Goal: Navigation & Orientation: Find specific page/section

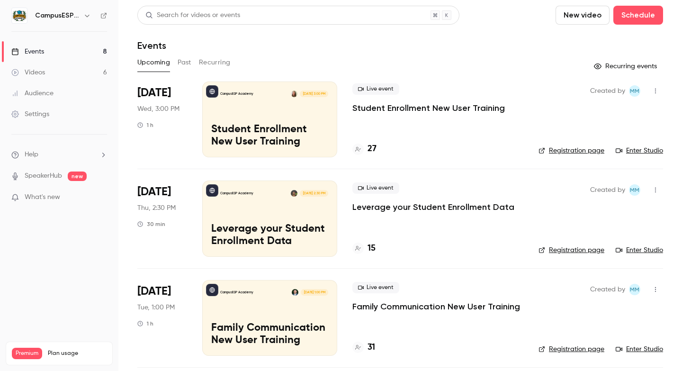
click at [55, 49] on link "Events 8" at bounding box center [59, 51] width 118 height 21
click at [249, 101] on div "CampusESP Academy Aug 13, 3:00 PM Student Enrollment New User Training" at bounding box center [269, 120] width 135 height 76
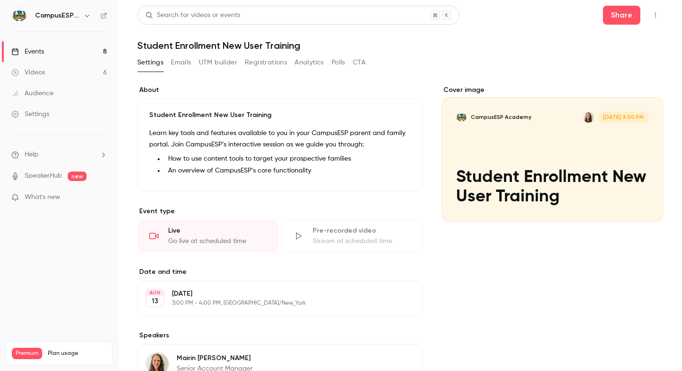
click at [68, 55] on link "Events 8" at bounding box center [59, 51] width 118 height 21
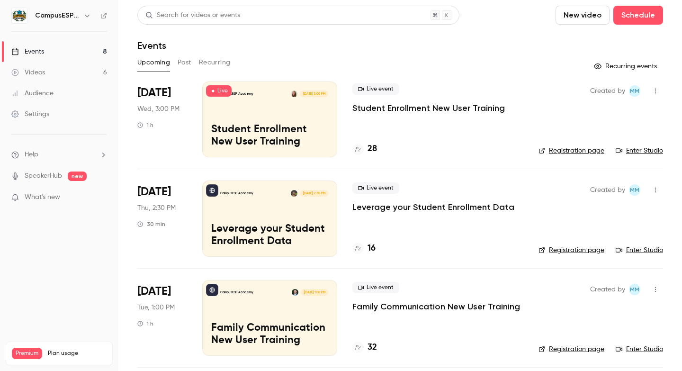
click at [630, 149] on link "Enter Studio" at bounding box center [639, 150] width 47 height 9
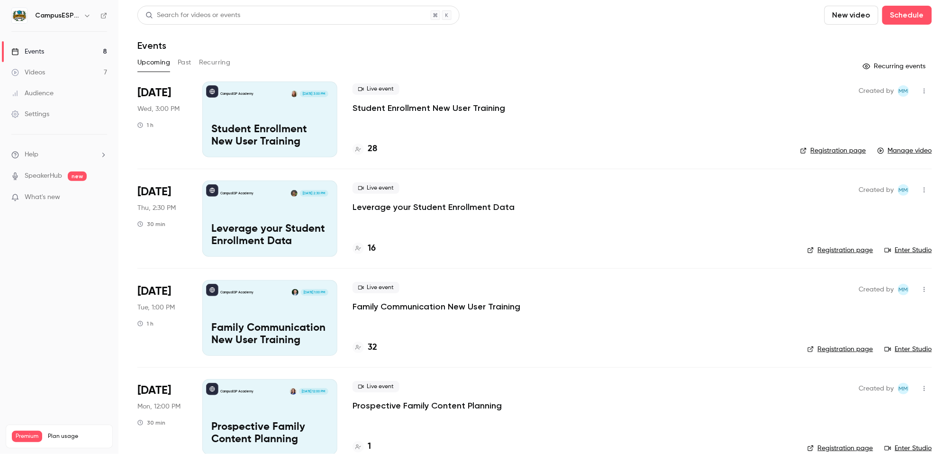
click at [184, 61] on button "Past" at bounding box center [185, 62] width 14 height 15
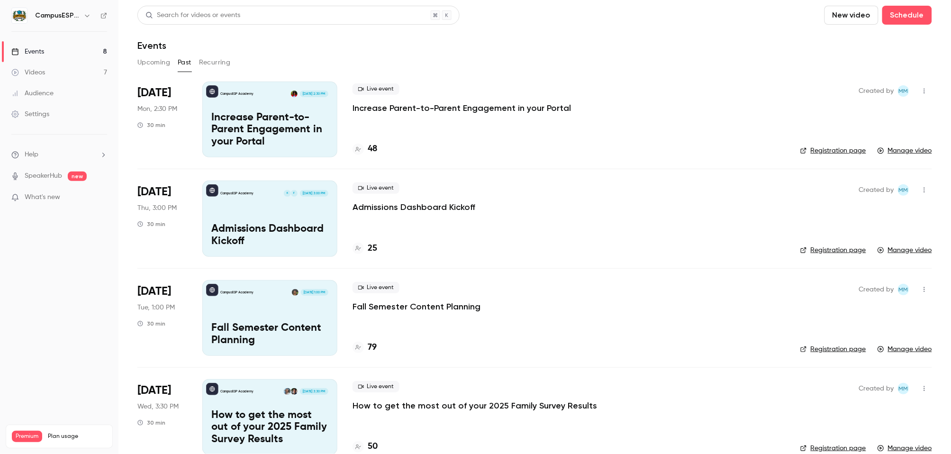
click at [156, 64] on button "Upcoming" at bounding box center [153, 62] width 33 height 15
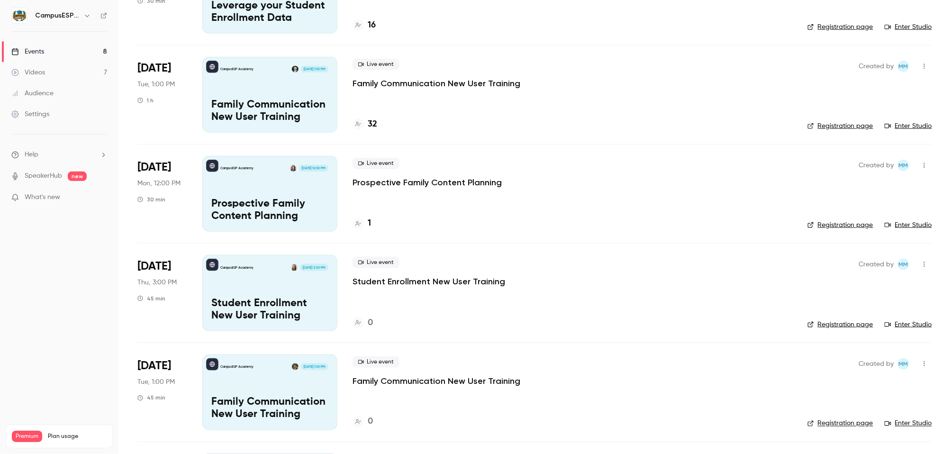
scroll to position [224, 0]
click at [226, 97] on div "CampusESP Academy Aug 19, 1:00 PM Family Communication New User Training" at bounding box center [269, 94] width 135 height 76
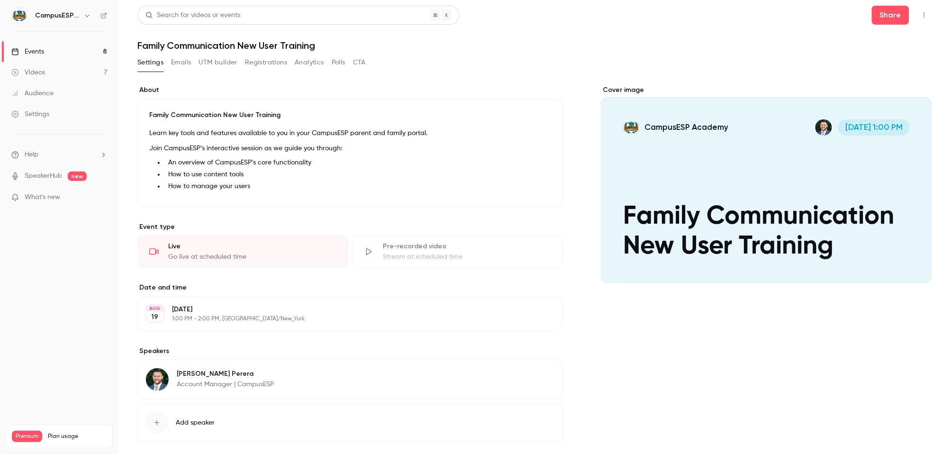
click at [205, 319] on p "1:00 PM - 2:00 PM, America/New_York" at bounding box center [342, 319] width 341 height 8
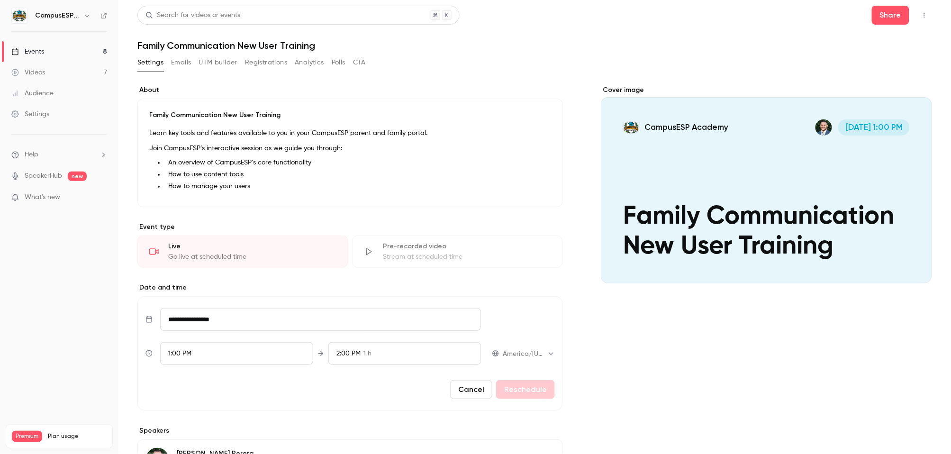
click at [352, 350] on span "2:00 PM" at bounding box center [348, 353] width 24 height 7
click at [360, 266] on span "45 min" at bounding box center [370, 267] width 21 height 10
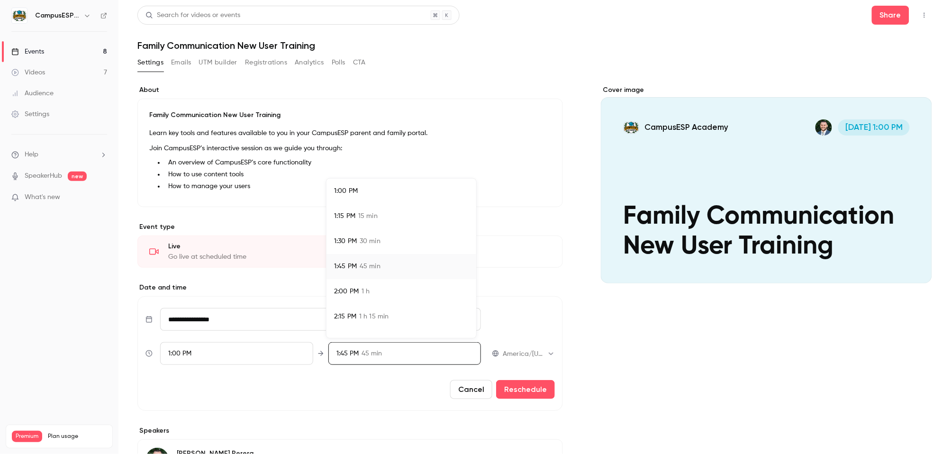
click at [521, 388] on div at bounding box center [475, 227] width 951 height 454
click at [474, 390] on button "Cancel" at bounding box center [471, 389] width 42 height 19
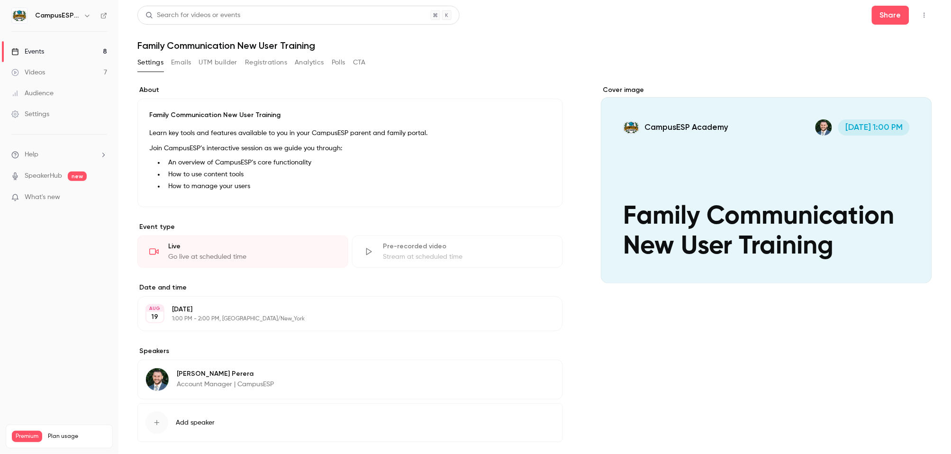
click at [47, 50] on link "Events 8" at bounding box center [59, 51] width 118 height 21
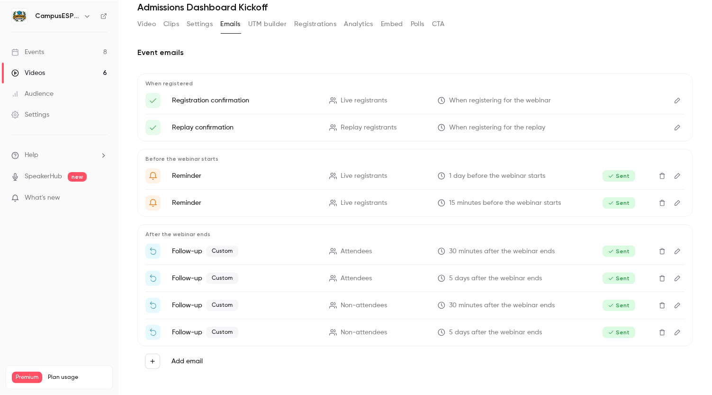
scroll to position [37, 0]
click at [45, 48] on link "Events 8" at bounding box center [59, 51] width 118 height 21
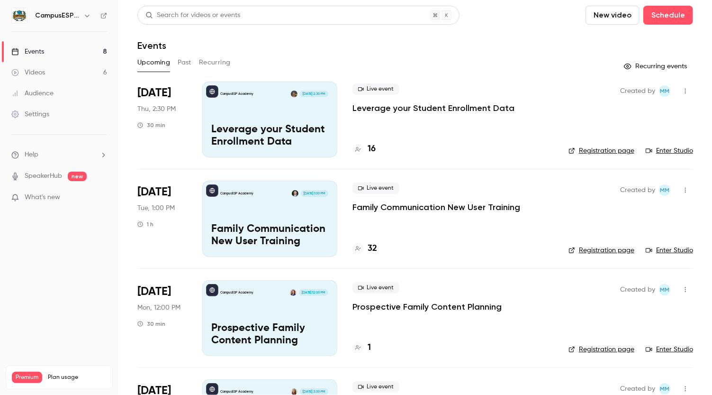
click at [83, 16] on icon "button" at bounding box center [87, 16] width 8 height 8
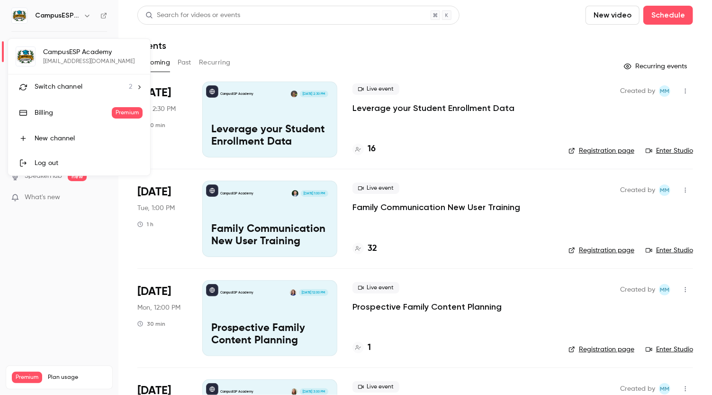
click at [136, 86] on icon at bounding box center [139, 87] width 7 height 7
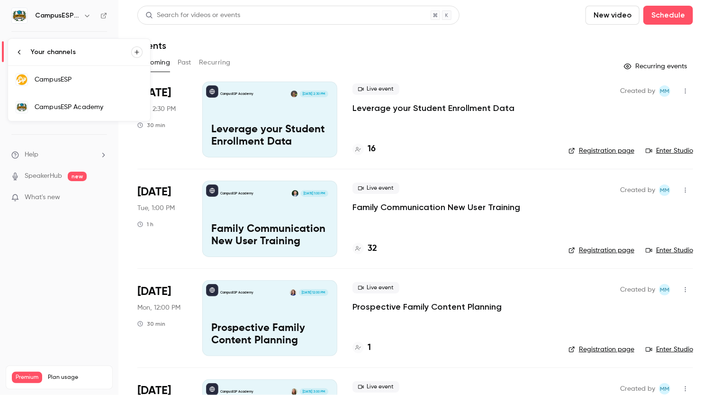
click at [66, 82] on div "CampusESP" at bounding box center [89, 79] width 108 height 9
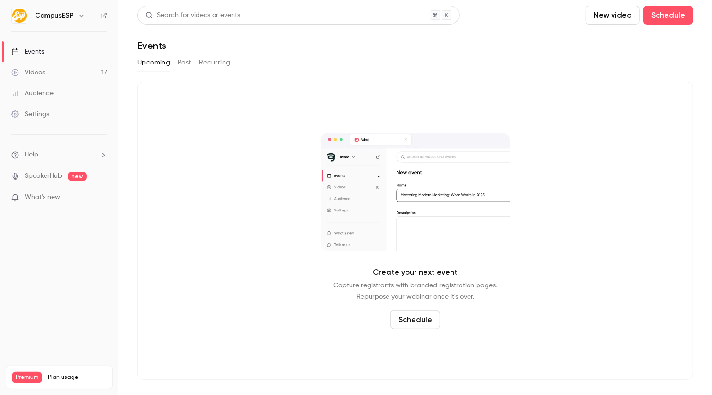
click at [181, 65] on button "Past" at bounding box center [185, 62] width 14 height 15
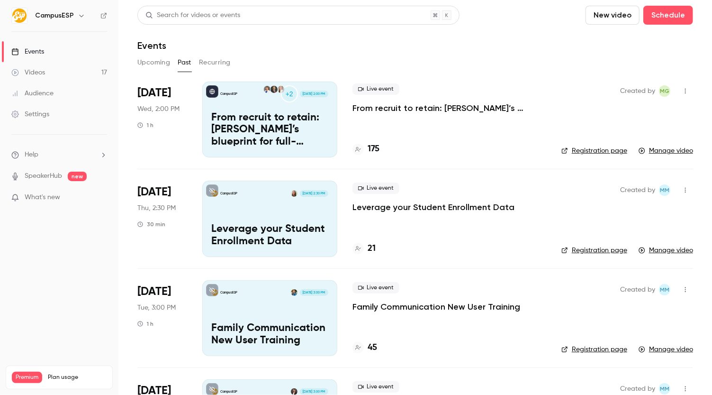
click at [78, 16] on icon "button" at bounding box center [82, 16] width 8 height 8
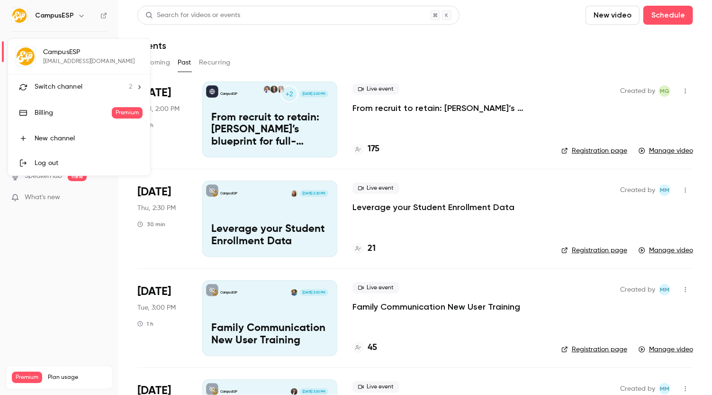
click at [134, 81] on li "Switch channel 2" at bounding box center [79, 86] width 142 height 25
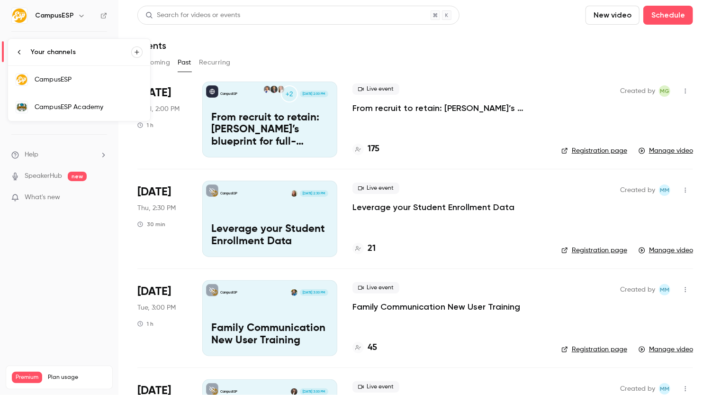
click at [118, 105] on div "CampusESP Academy" at bounding box center [89, 106] width 108 height 9
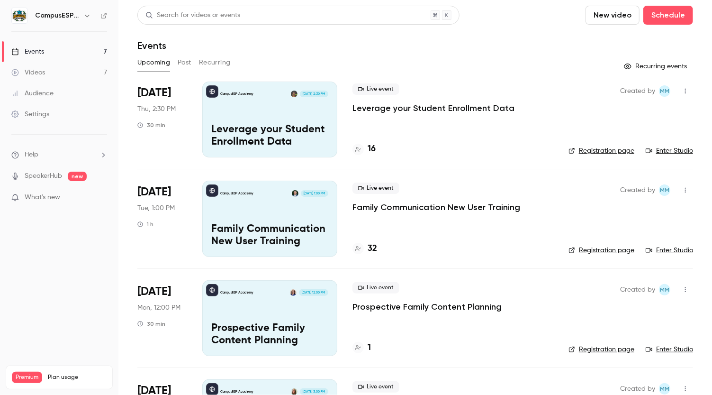
click at [79, 15] on h6 "CampusESP Academy" at bounding box center [57, 15] width 45 height 9
click at [82, 14] on button "button" at bounding box center [87, 15] width 11 height 11
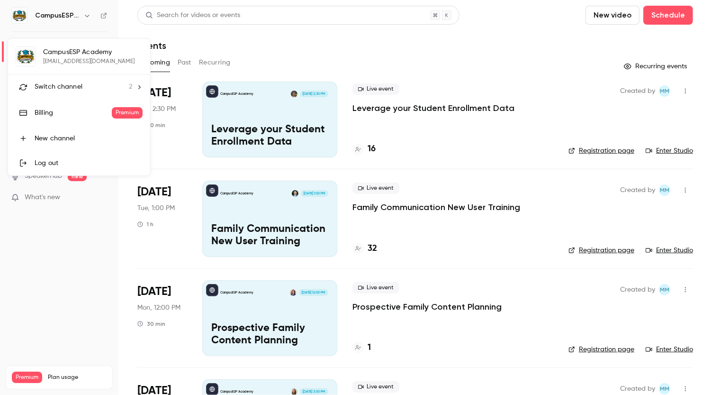
click at [106, 254] on div at bounding box center [356, 197] width 712 height 395
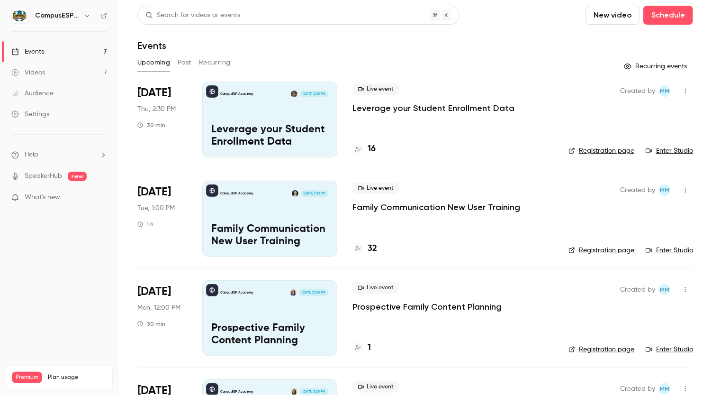
click at [36, 112] on div "Settings" at bounding box center [30, 113] width 38 height 9
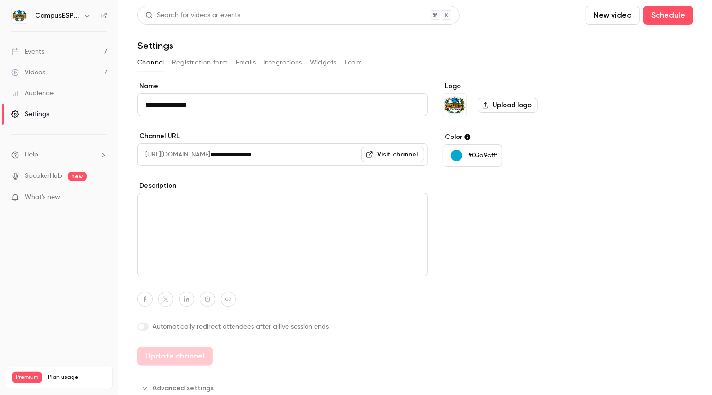
click at [46, 95] on div "Audience" at bounding box center [32, 93] width 42 height 9
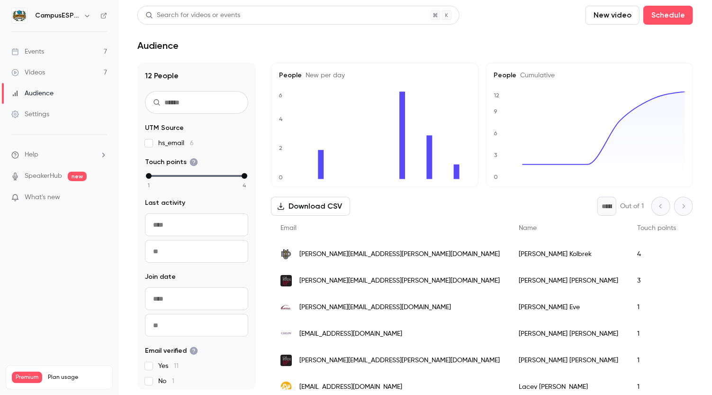
click at [40, 157] on li "Help" at bounding box center [59, 155] width 96 height 10
click at [40, 196] on div at bounding box center [356, 197] width 712 height 395
click at [41, 108] on link "Settings" at bounding box center [59, 114] width 118 height 21
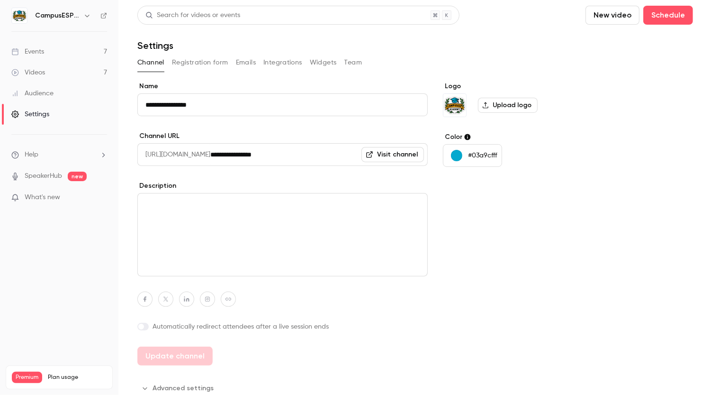
click at [278, 61] on button "Integrations" at bounding box center [283, 62] width 39 height 15
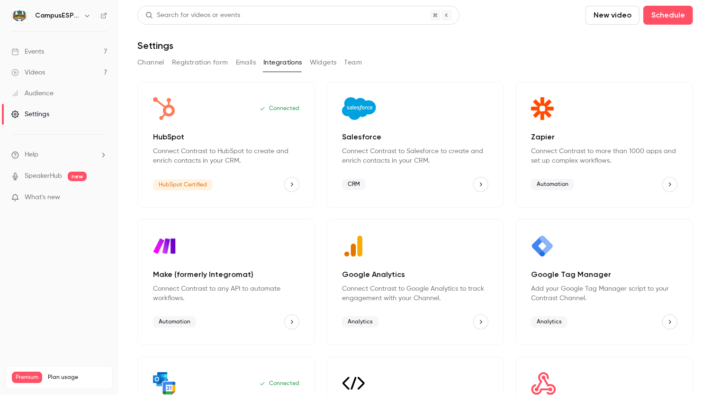
click at [295, 189] on button "HubSpot" at bounding box center [291, 184] width 15 height 15
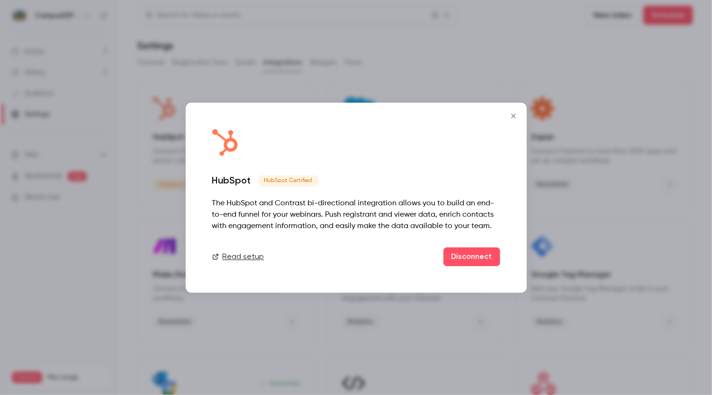
click at [510, 118] on icon "Close" at bounding box center [513, 116] width 11 height 8
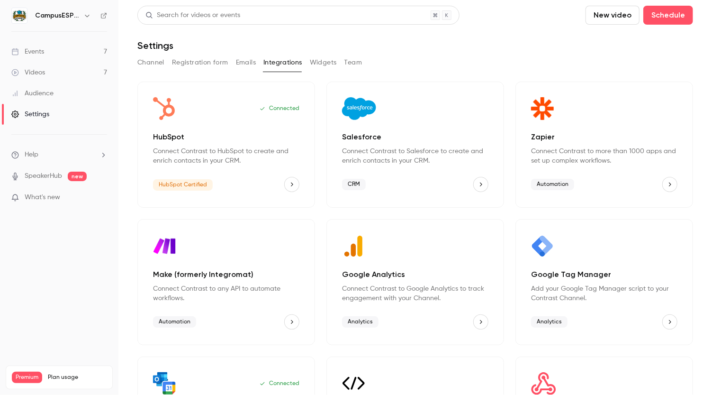
click at [36, 51] on div "Events" at bounding box center [27, 51] width 33 height 9
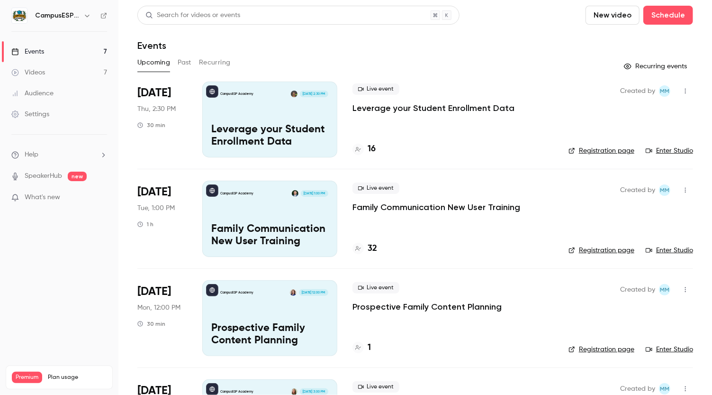
click at [260, 111] on div "CampusESP Academy Aug 14, 2:30 PM Leverage your Student Enrollment Data" at bounding box center [269, 120] width 135 height 76
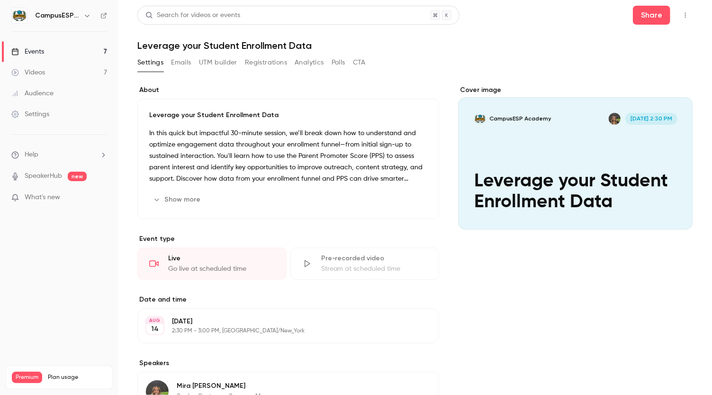
click at [270, 61] on button "Registrations" at bounding box center [266, 62] width 42 height 15
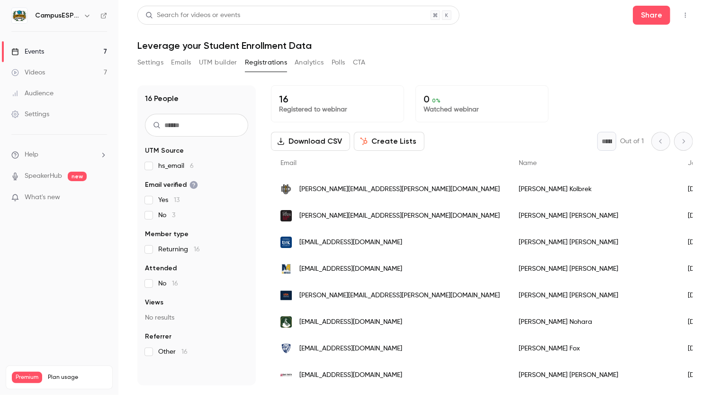
click at [160, 63] on button "Settings" at bounding box center [150, 62] width 26 height 15
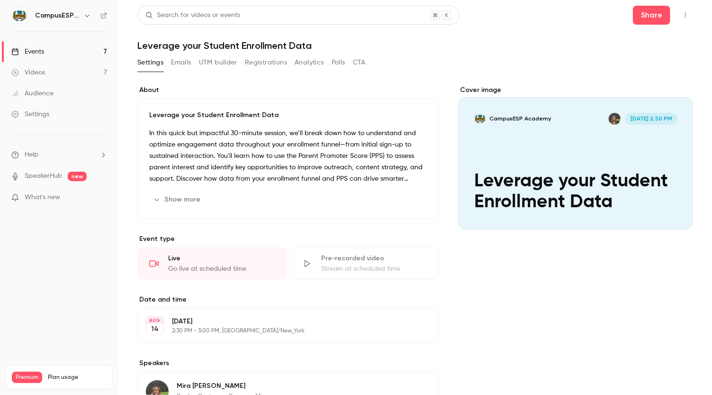
click at [305, 61] on button "Analytics" at bounding box center [309, 62] width 29 height 15
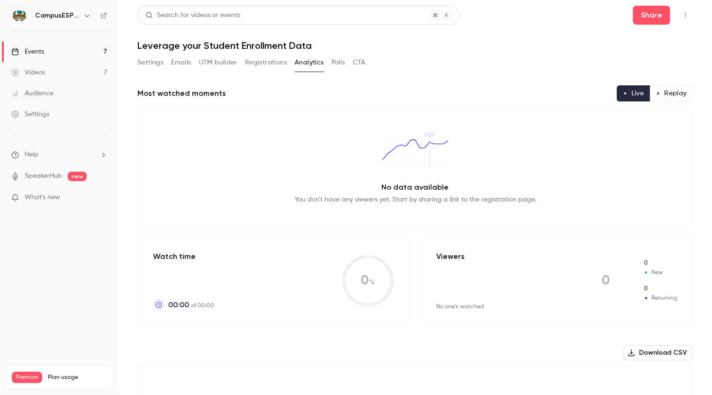
click at [51, 52] on link "Events 7" at bounding box center [59, 51] width 118 height 21
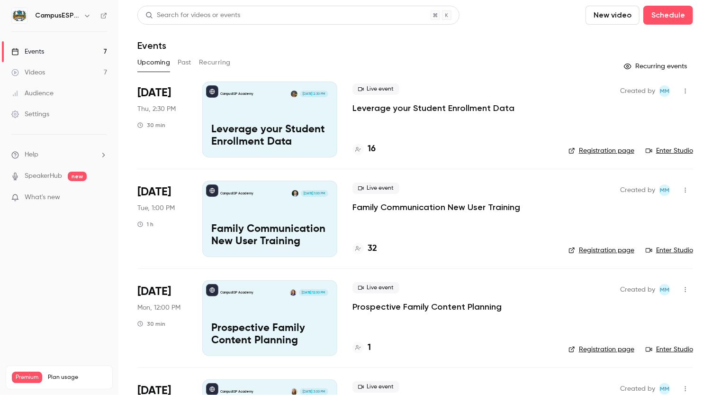
click at [187, 62] on button "Past" at bounding box center [185, 62] width 14 height 15
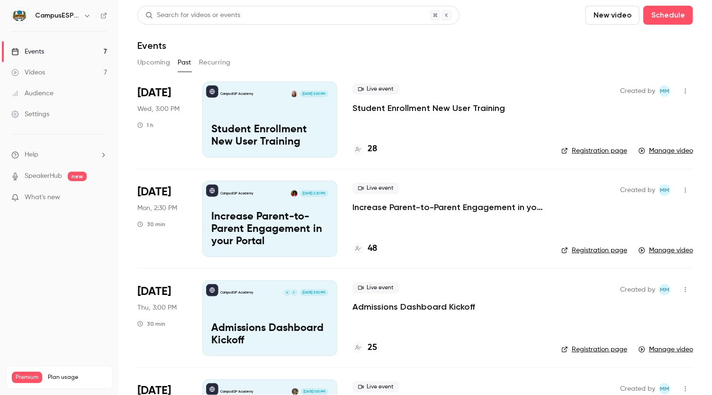
click at [153, 58] on button "Upcoming" at bounding box center [153, 62] width 33 height 15
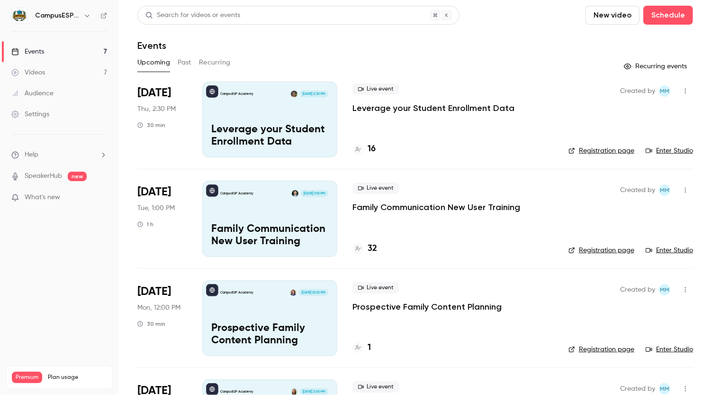
click at [183, 61] on button "Past" at bounding box center [185, 62] width 14 height 15
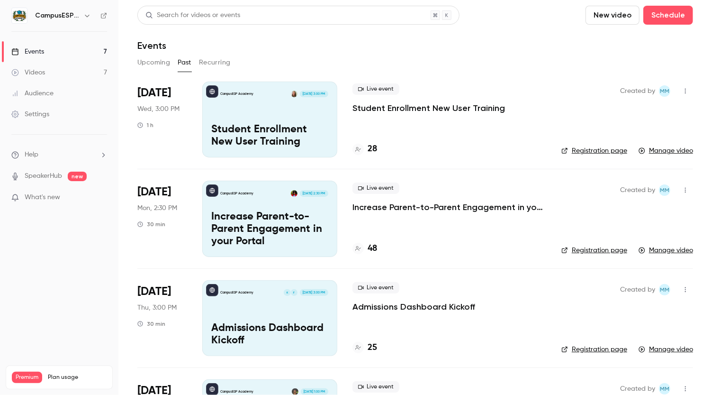
click at [270, 121] on div "CampusESP Academy Aug 13, 3:00 PM Student Enrollment New User Training" at bounding box center [269, 120] width 135 height 76
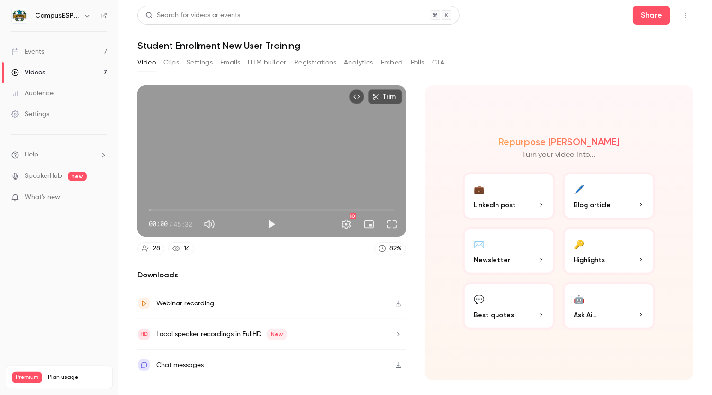
click at [319, 63] on button "Registrations" at bounding box center [315, 62] width 42 height 15
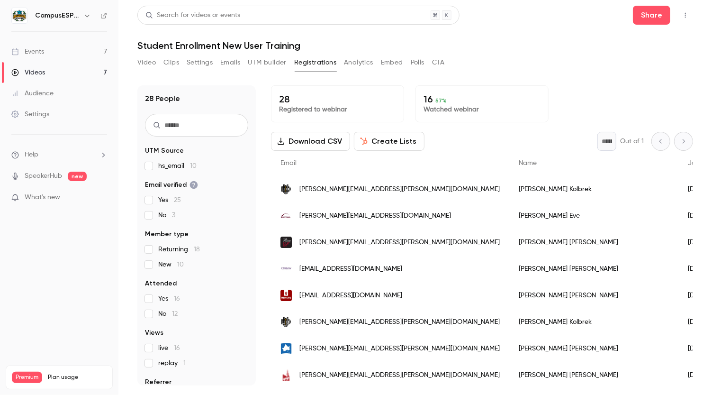
click at [361, 61] on button "Analytics" at bounding box center [358, 62] width 29 height 15
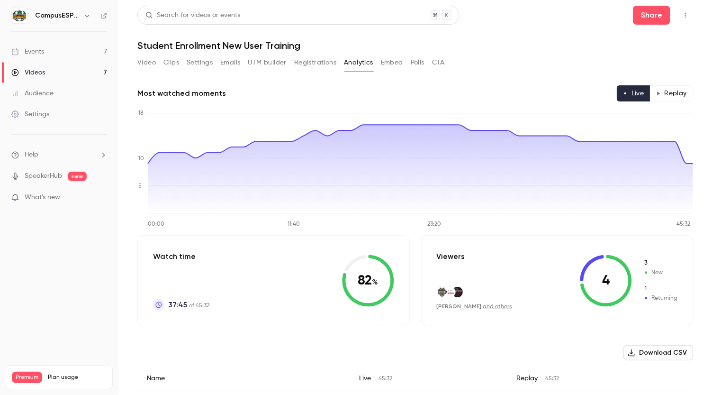
click at [48, 49] on link "Events 7" at bounding box center [59, 51] width 118 height 21
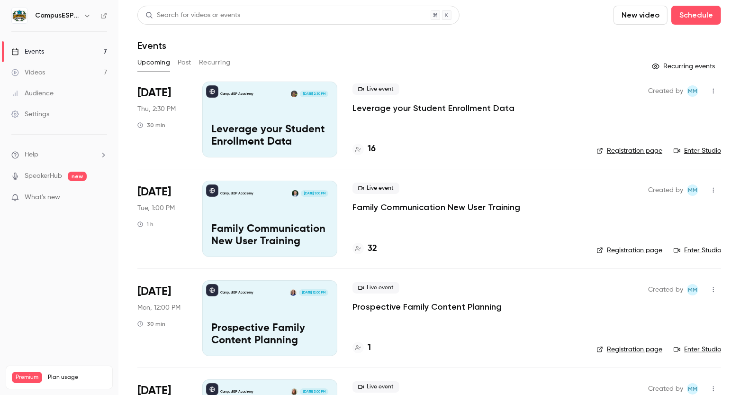
click at [83, 14] on button "button" at bounding box center [87, 15] width 11 height 11
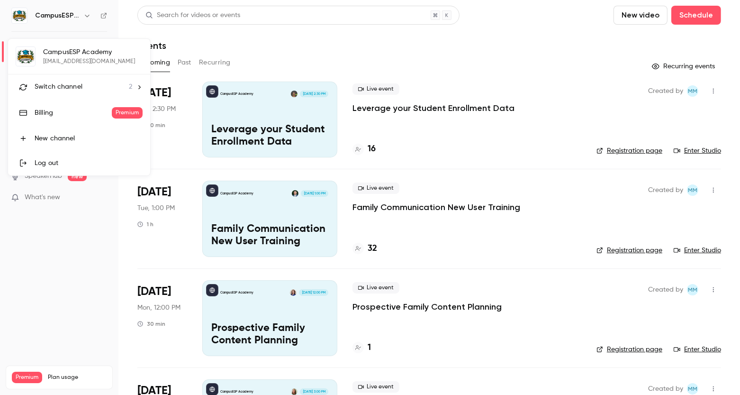
click at [101, 296] on div at bounding box center [370, 197] width 740 height 395
